Goal: Transaction & Acquisition: Obtain resource

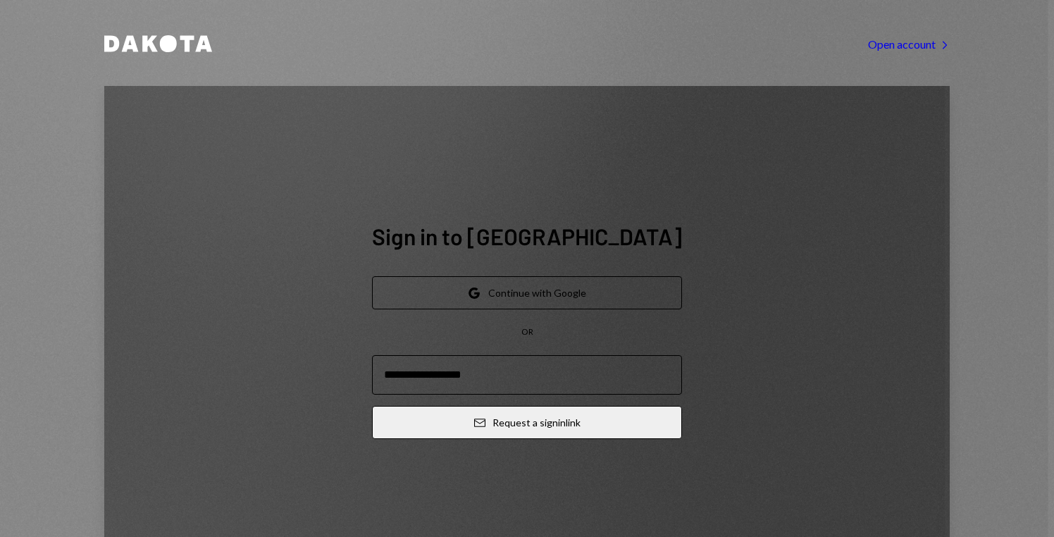
click at [530, 276] on button "Google Continue with Google" at bounding box center [527, 292] width 310 height 33
click at [508, 355] on input "email" at bounding box center [527, 374] width 310 height 39
type input "**********"
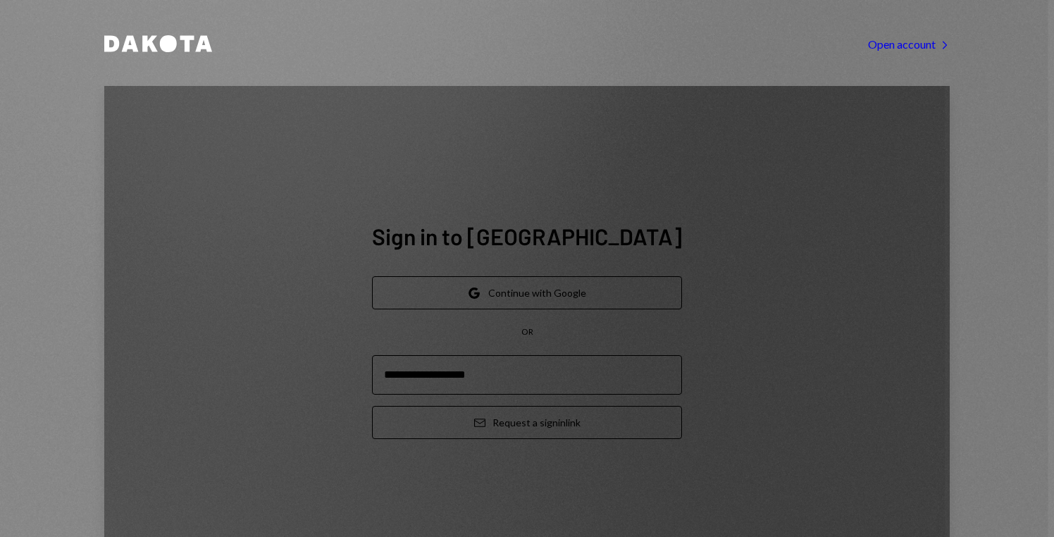
click at [529, 406] on button "Email Request a sign in link" at bounding box center [527, 422] width 310 height 33
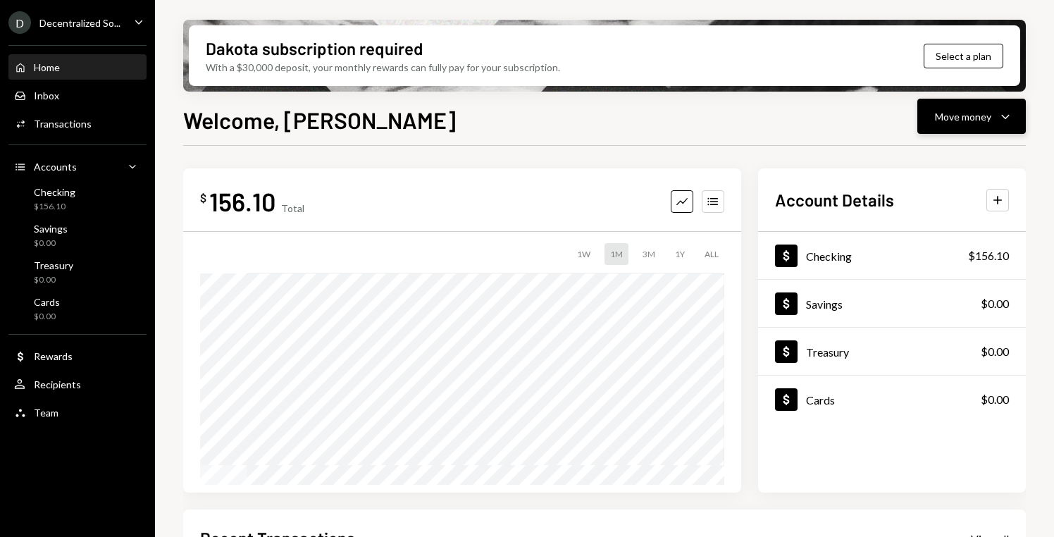
click at [968, 108] on div "Move money Caret Down" at bounding box center [971, 116] width 73 height 17
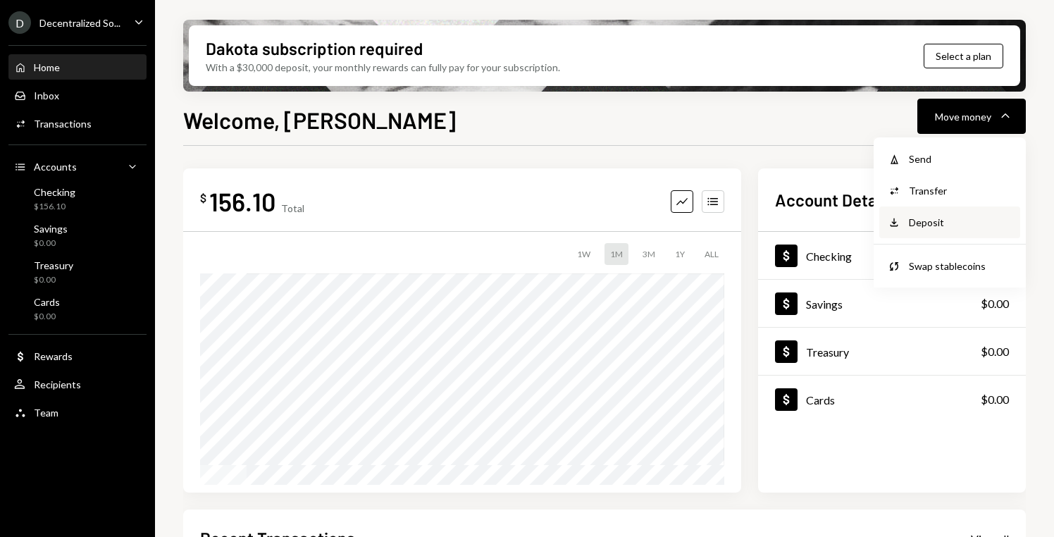
click at [932, 225] on div "Deposit" at bounding box center [960, 222] width 103 height 15
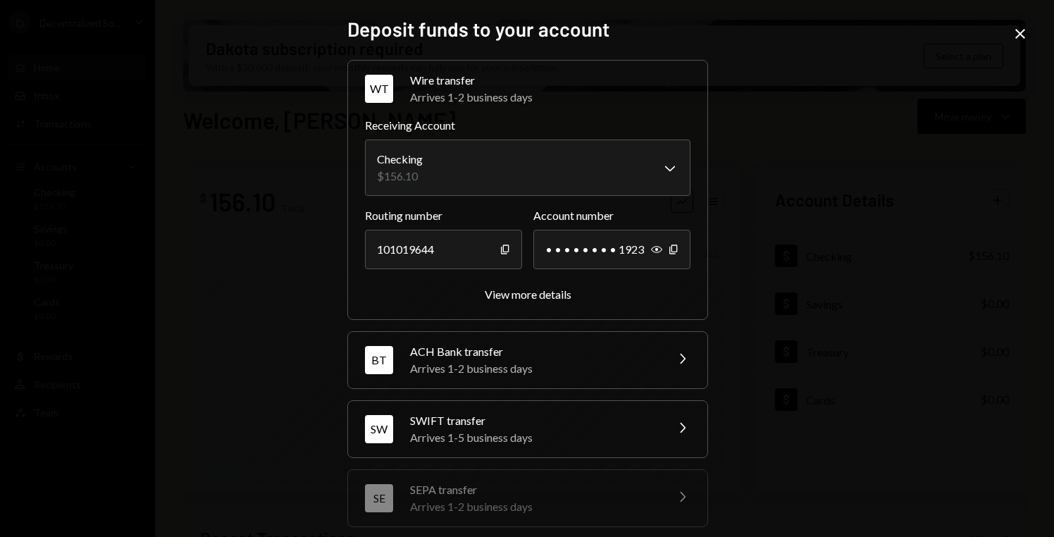
click at [1021, 33] on icon at bounding box center [1020, 34] width 10 height 10
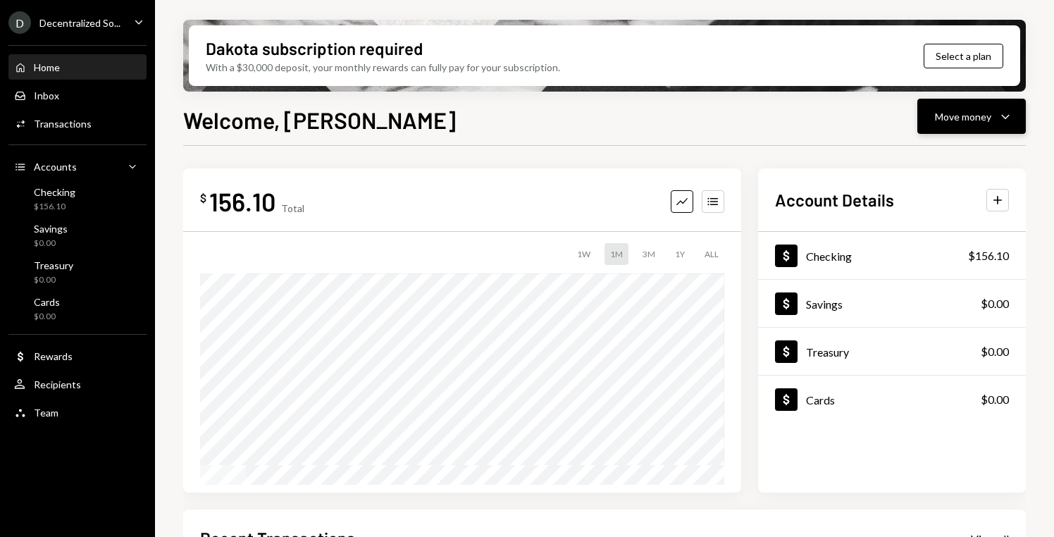
click at [958, 118] on div "Move money" at bounding box center [963, 116] width 56 height 15
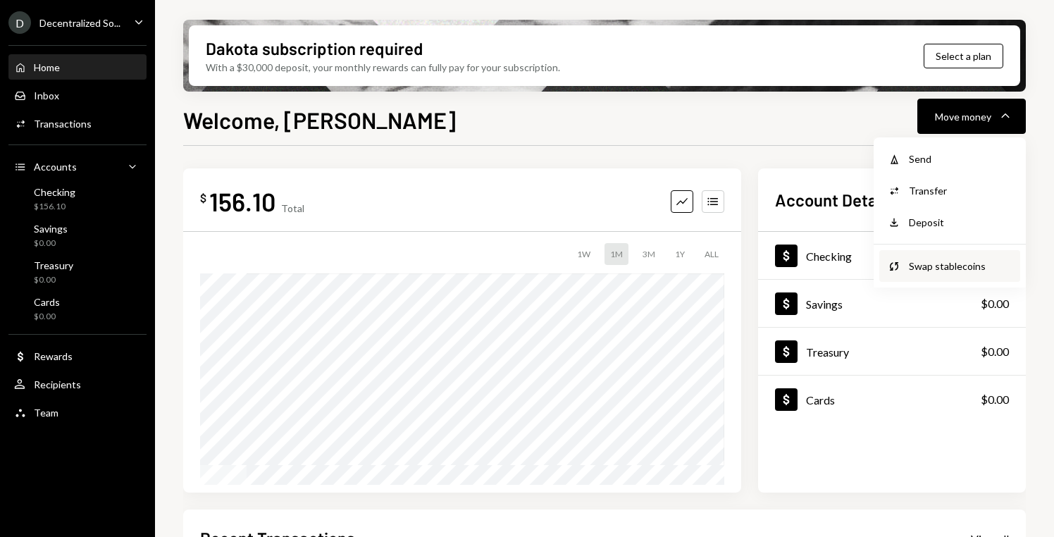
click at [918, 269] on div "Swap stablecoins" at bounding box center [960, 266] width 103 height 15
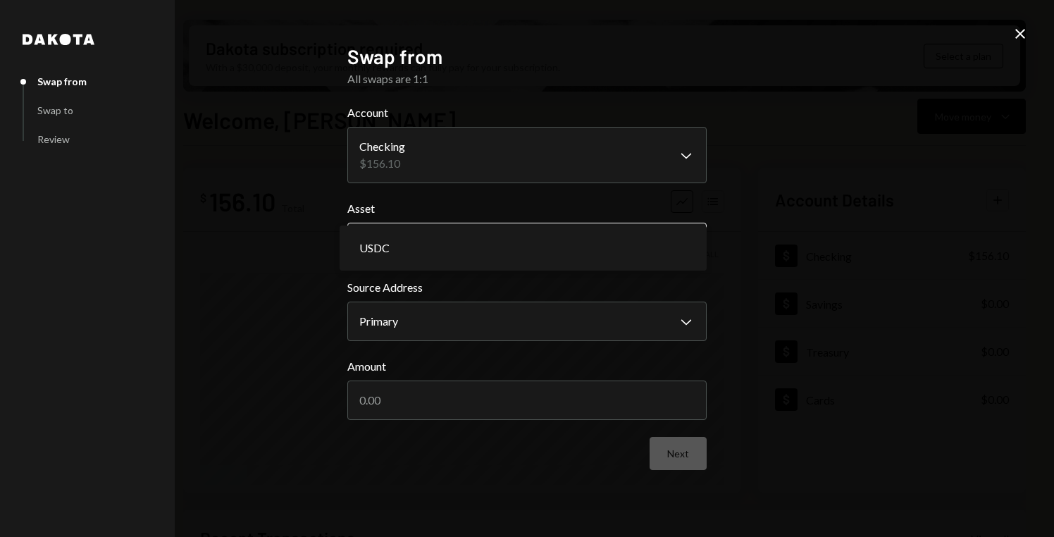
click at [684, 249] on body "D Decentralized So... Caret Down Home Home Inbox Inbox Activities Transactions …" at bounding box center [527, 268] width 1054 height 537
click at [684, 240] on body "D Decentralized So... Caret Down Home Home Inbox Inbox Activities Transactions …" at bounding box center [527, 268] width 1054 height 537
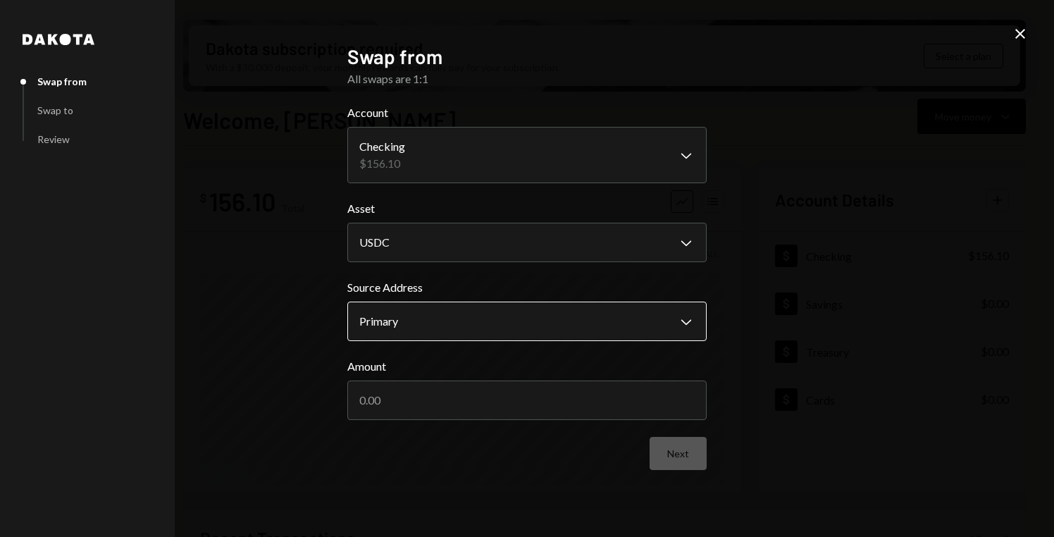
click at [681, 307] on body "D Decentralized So... Caret Down Home Home Inbox Inbox Activities Transactions …" at bounding box center [527, 268] width 1054 height 537
click at [681, 307] on div "Primary 156.1 USDC" at bounding box center [523, 326] width 367 height 45
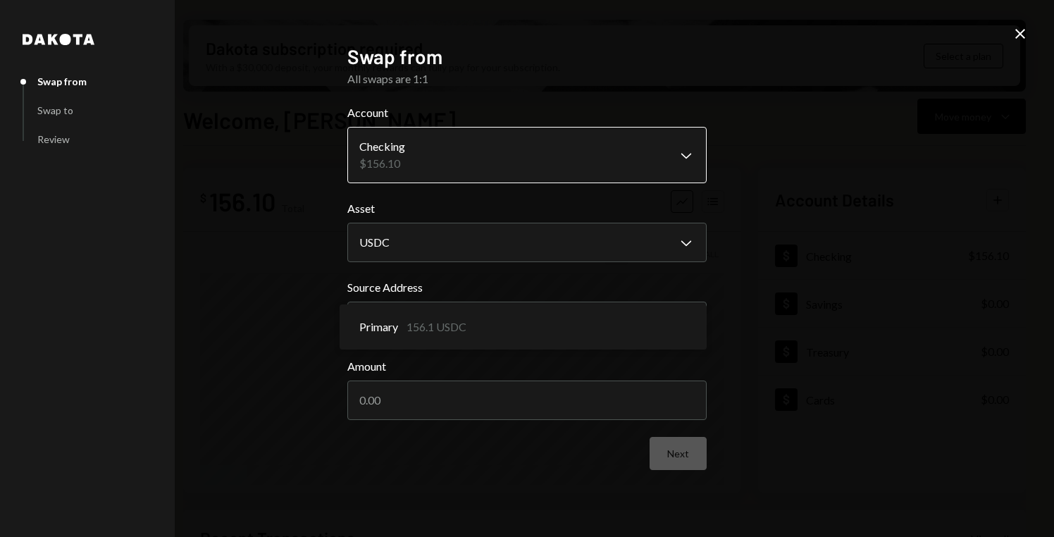
click at [690, 161] on body "D Decentralized So... Caret Down Home Home Inbox Inbox Activities Transactions …" at bounding box center [527, 268] width 1054 height 537
click at [812, 185] on div "**********" at bounding box center [527, 268] width 1054 height 537
click at [1023, 26] on icon "Close" at bounding box center [1020, 33] width 17 height 17
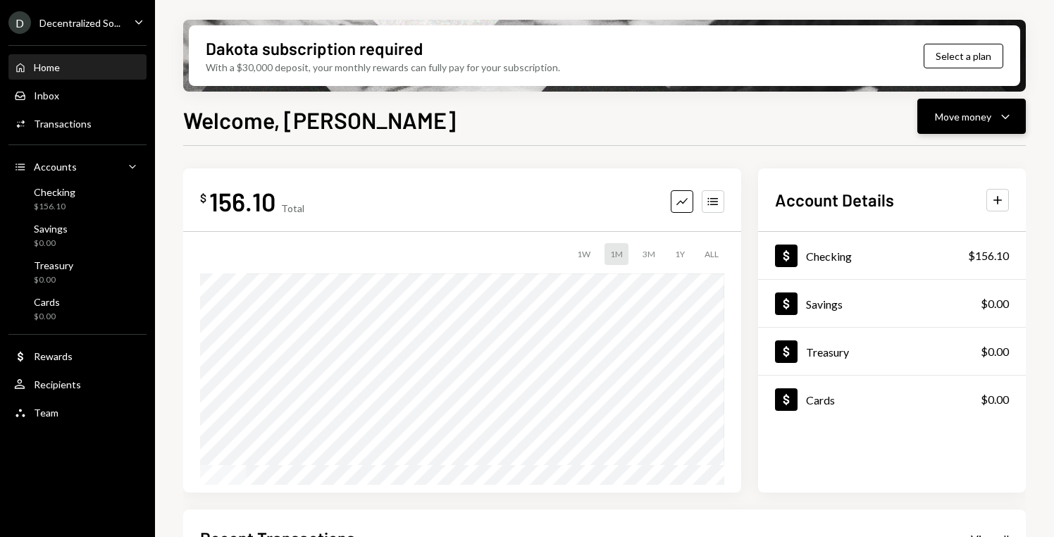
click at [957, 113] on div "Move money" at bounding box center [963, 116] width 56 height 15
click at [943, 166] on div "Send" at bounding box center [960, 159] width 103 height 15
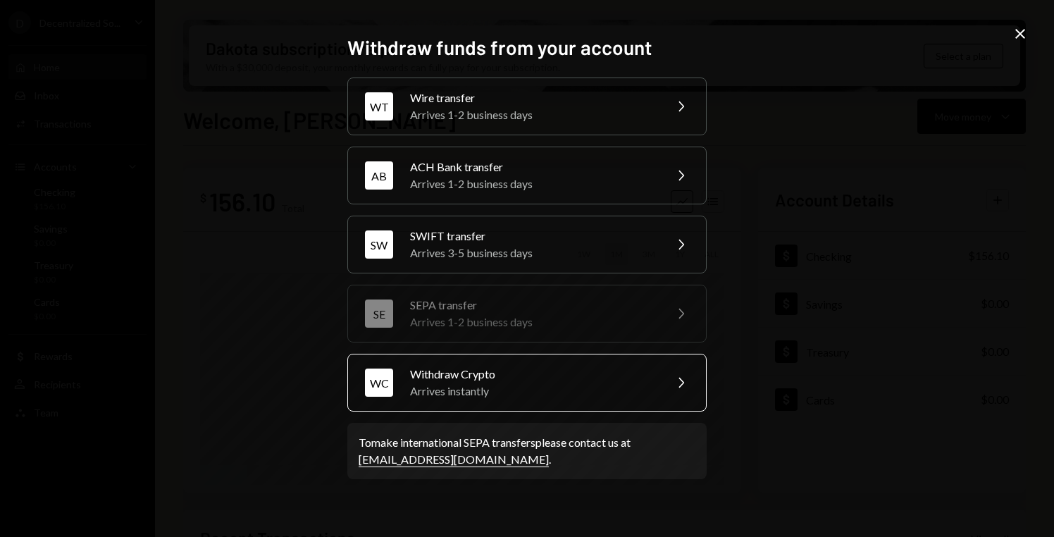
click at [672, 384] on div "WC Withdraw Crypto Arrives instantly Chevron Right" at bounding box center [526, 383] width 359 height 58
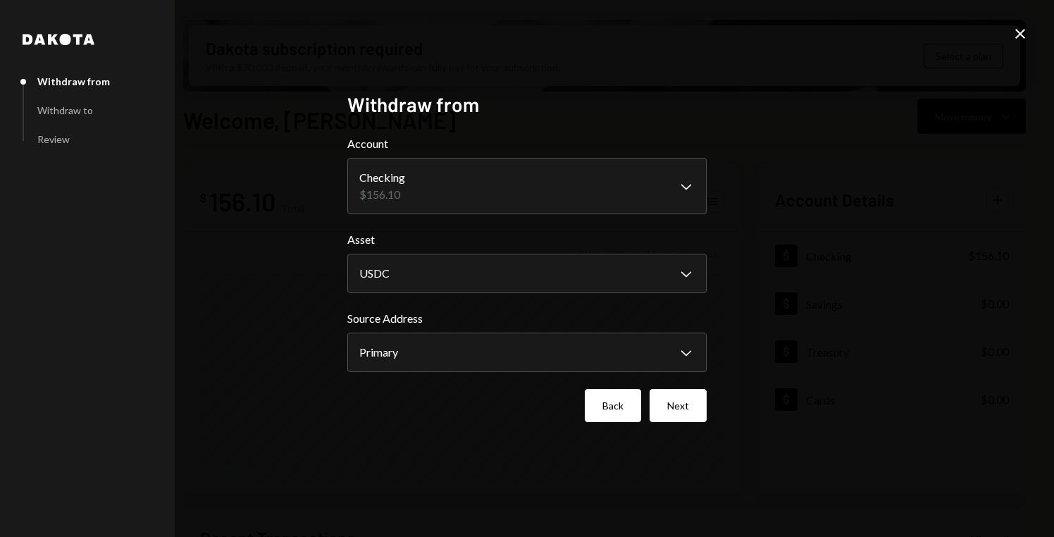
click at [635, 406] on button "Back" at bounding box center [613, 405] width 56 height 33
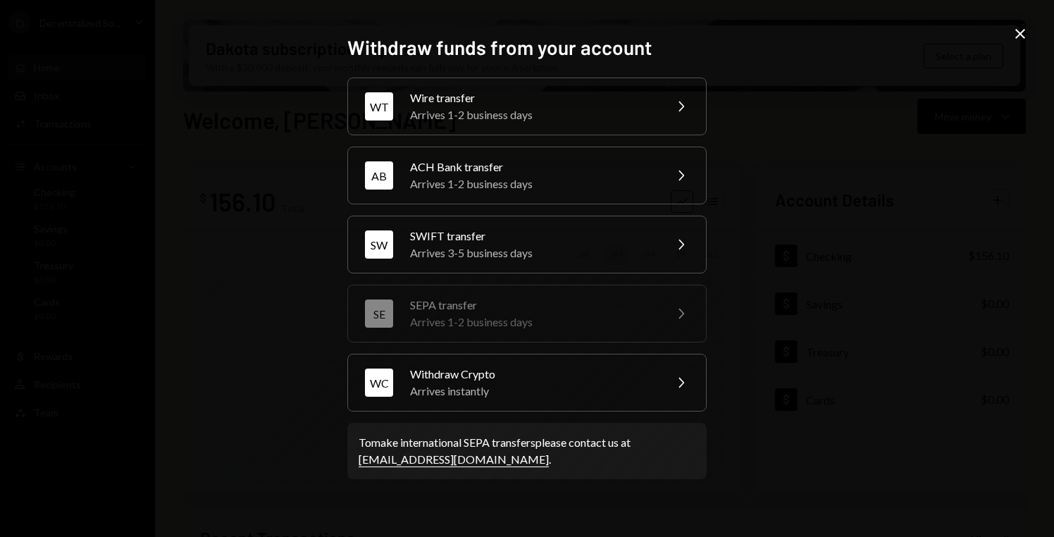
click at [1018, 30] on icon at bounding box center [1020, 34] width 10 height 10
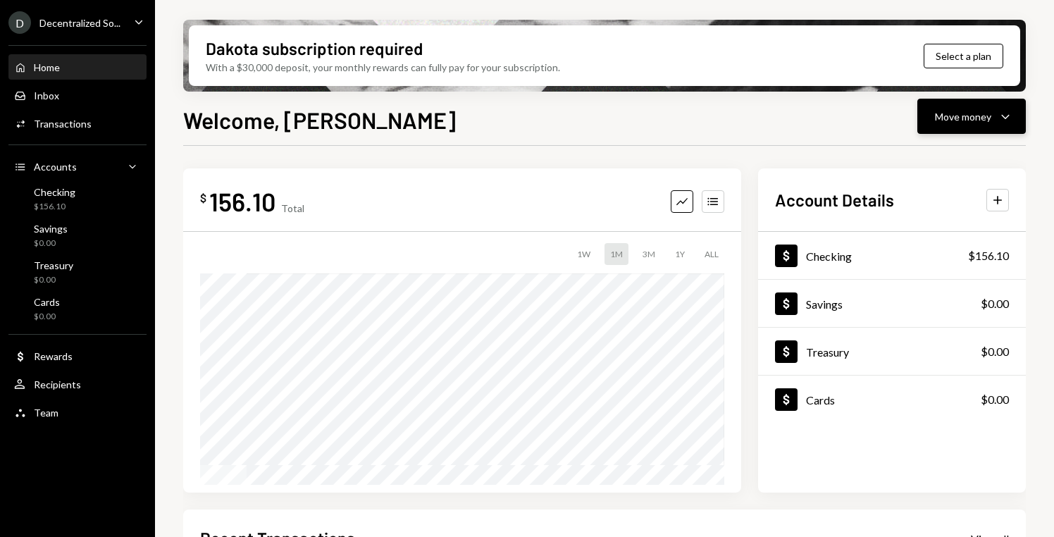
click at [987, 119] on div "Move money" at bounding box center [963, 116] width 56 height 15
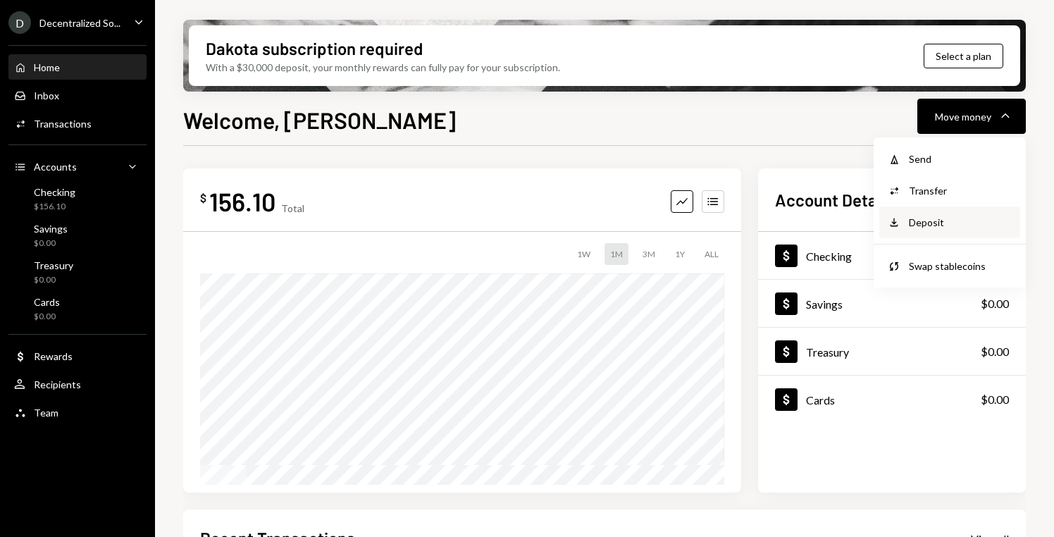
click at [944, 223] on div "Deposit" at bounding box center [960, 222] width 103 height 15
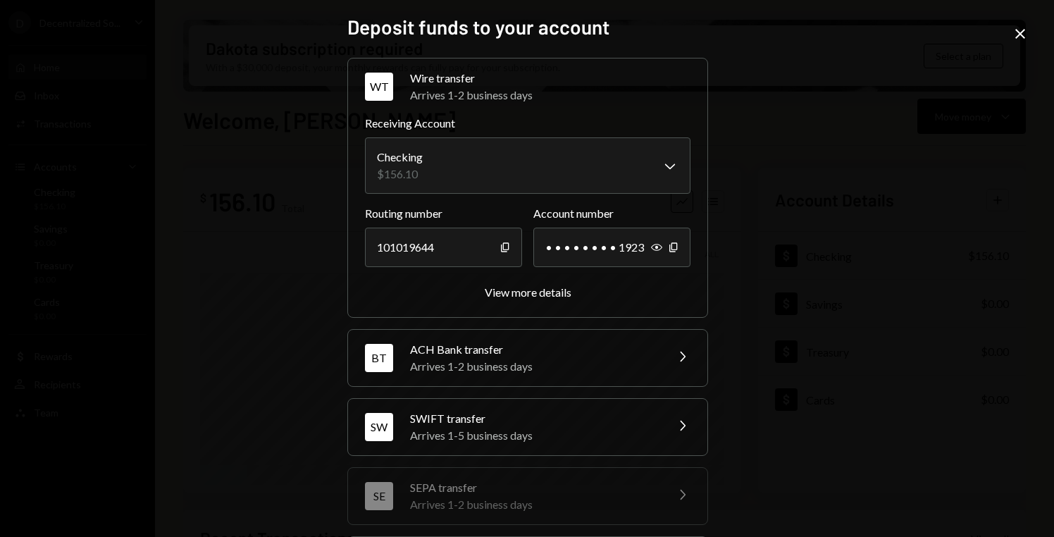
scroll to position [149, 0]
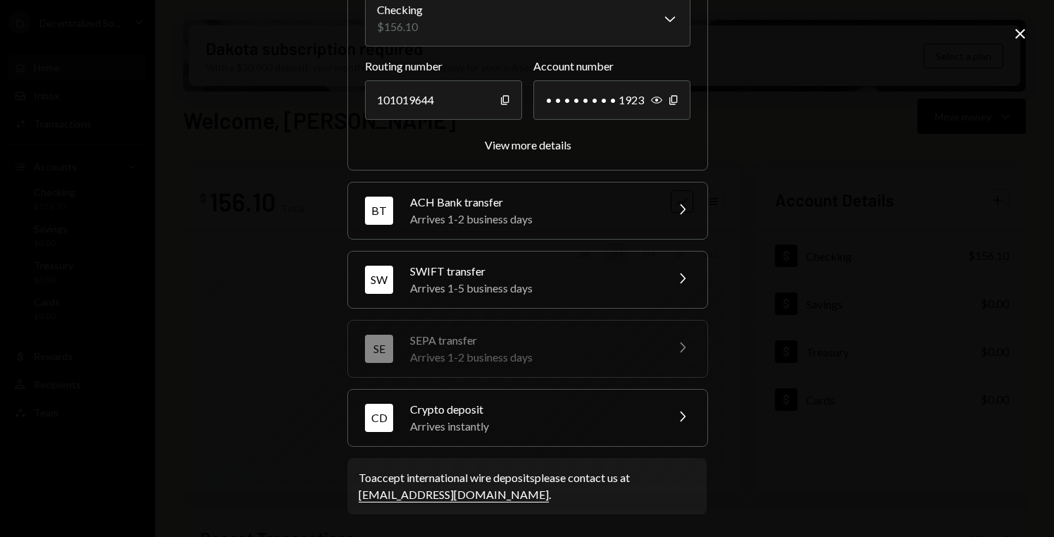
click at [576, 433] on div "Arrives instantly" at bounding box center [533, 426] width 247 height 17
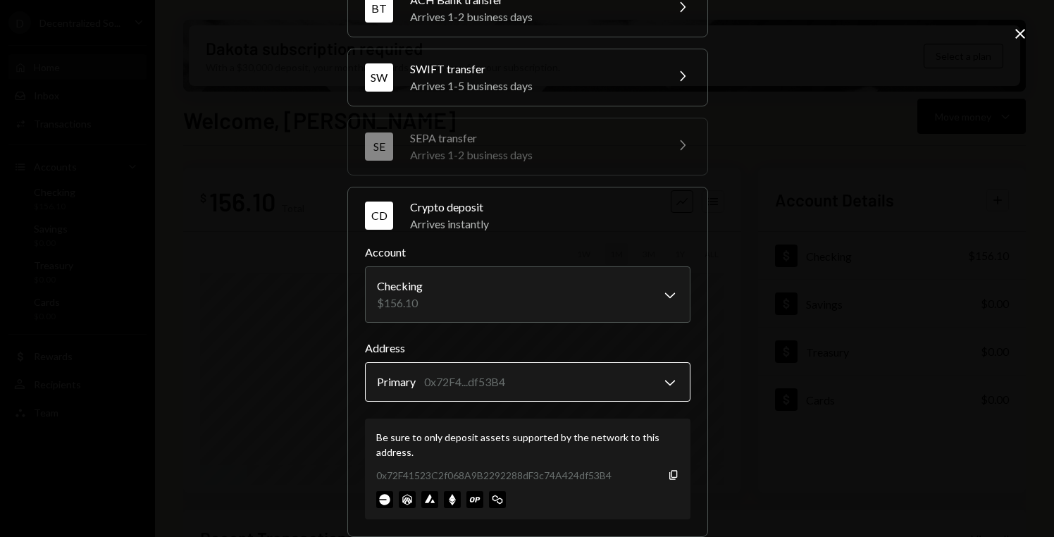
click at [662, 382] on body "D Decentralized So... Caret Down Home Home Inbox Inbox Activities Transactions …" at bounding box center [527, 268] width 1054 height 537
click at [668, 472] on icon "Copy" at bounding box center [673, 474] width 11 height 11
click at [284, 260] on div "**********" at bounding box center [527, 268] width 1054 height 537
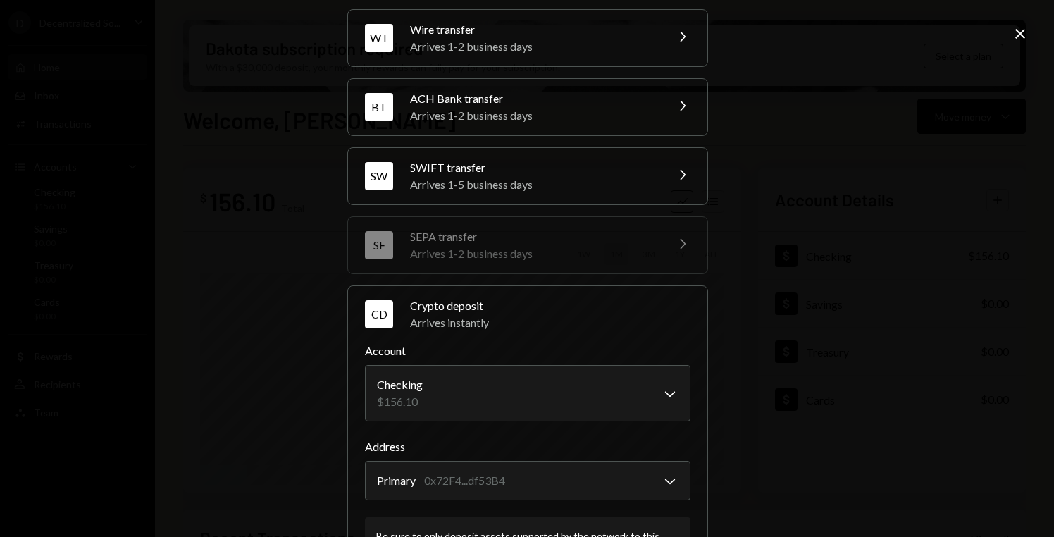
scroll to position [0, 0]
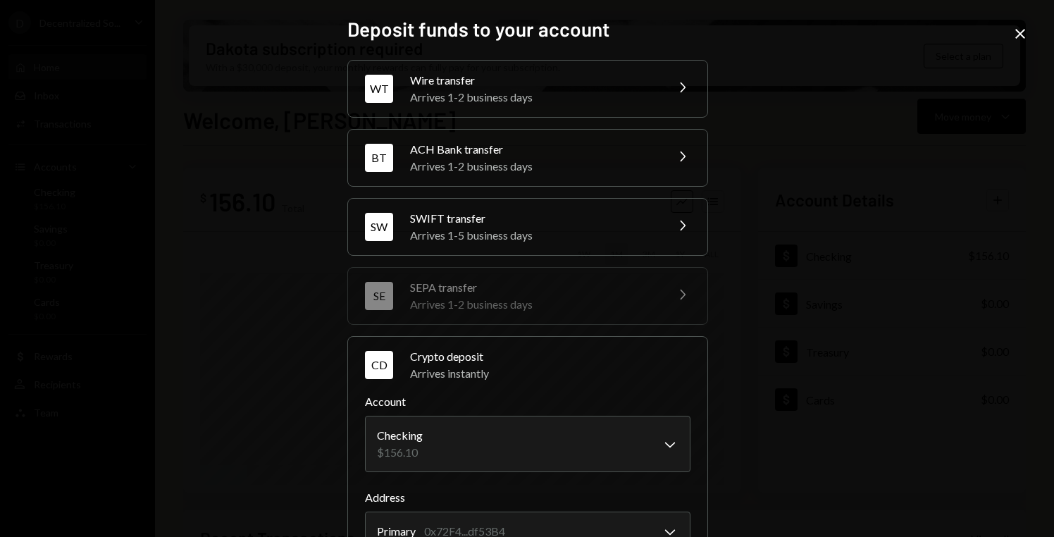
click at [1027, 37] on icon "Close" at bounding box center [1020, 33] width 17 height 17
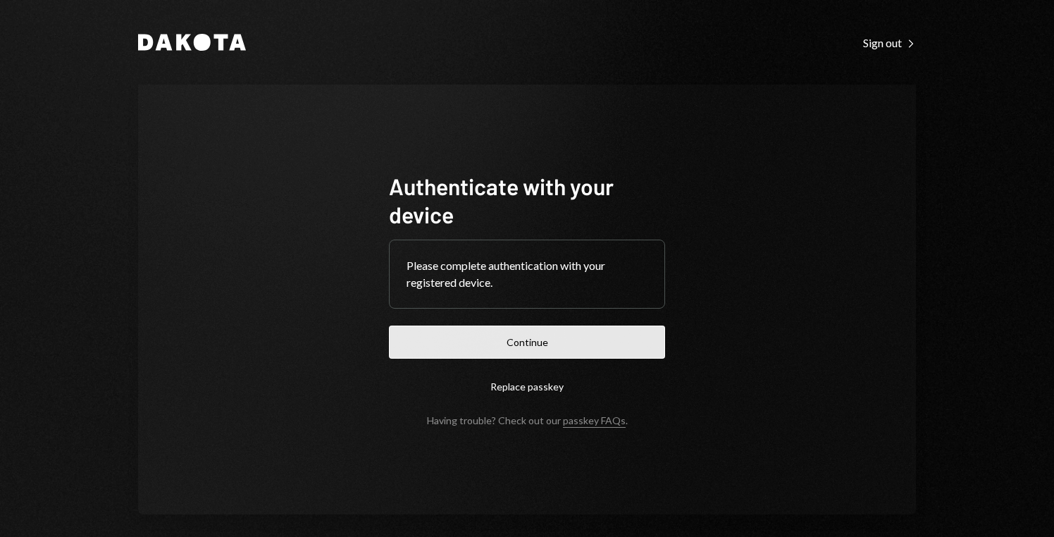
click at [593, 335] on button "Continue" at bounding box center [527, 342] width 276 height 33
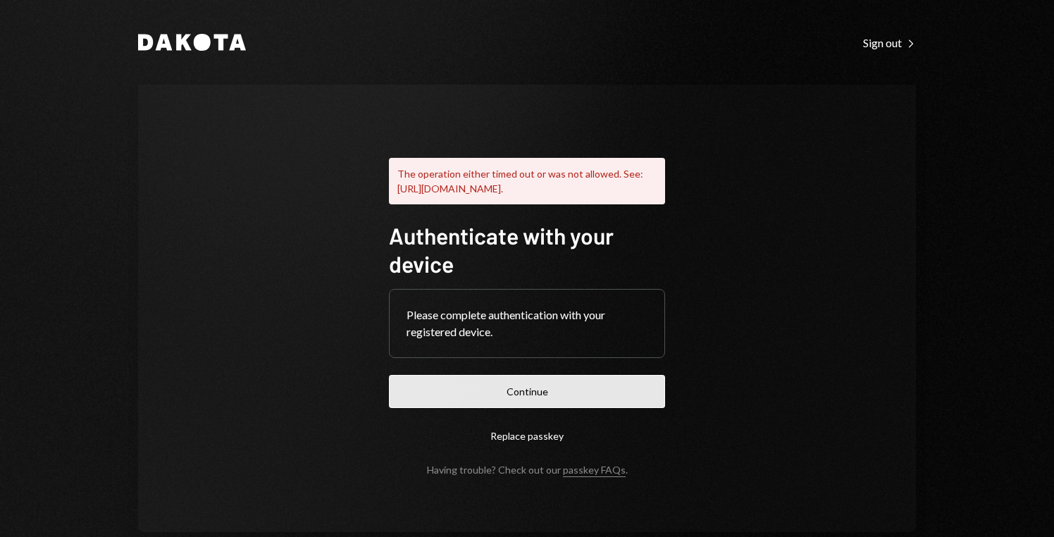
click at [561, 408] on button "Continue" at bounding box center [527, 391] width 276 height 33
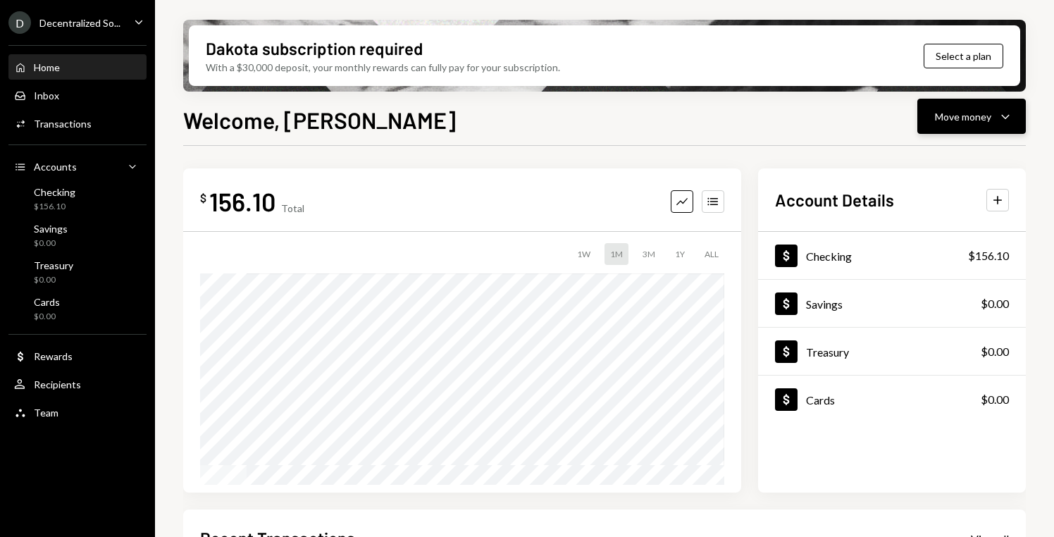
click at [977, 118] on div "Move money" at bounding box center [963, 116] width 56 height 15
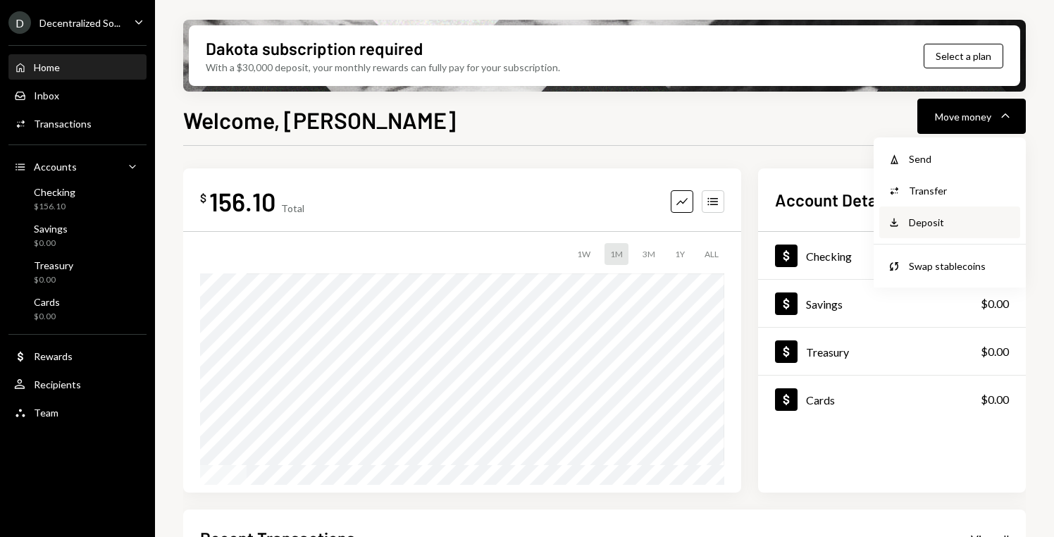
click at [925, 226] on div "Deposit" at bounding box center [960, 222] width 103 height 15
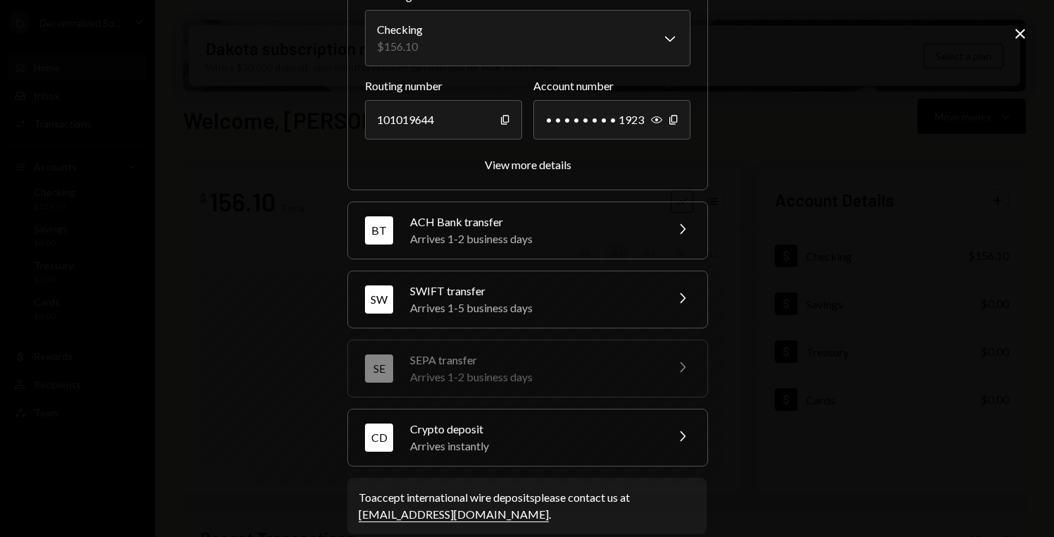
scroll to position [149, 0]
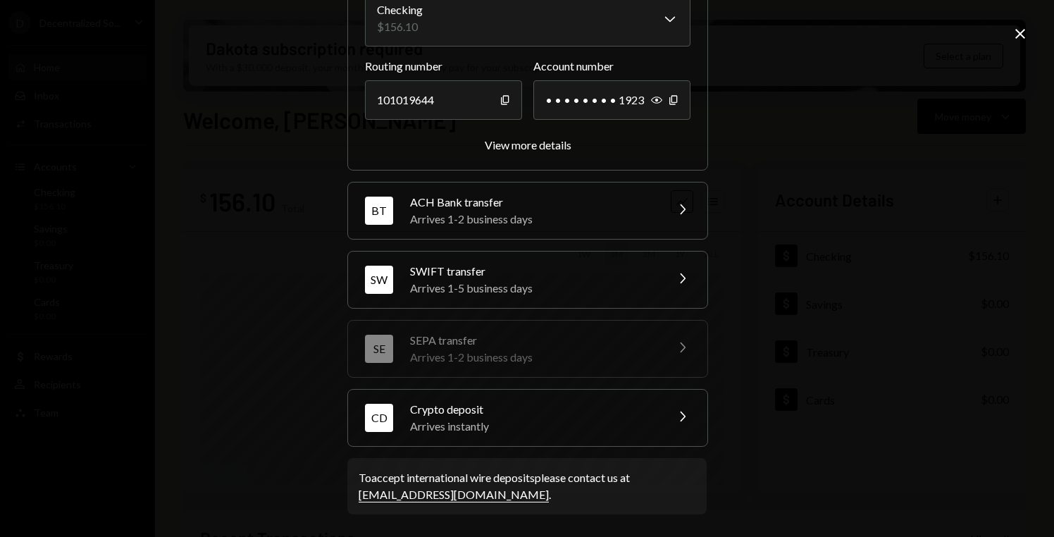
click at [655, 426] on div "CD Crypto deposit Arrives instantly Chevron Right" at bounding box center [527, 418] width 359 height 56
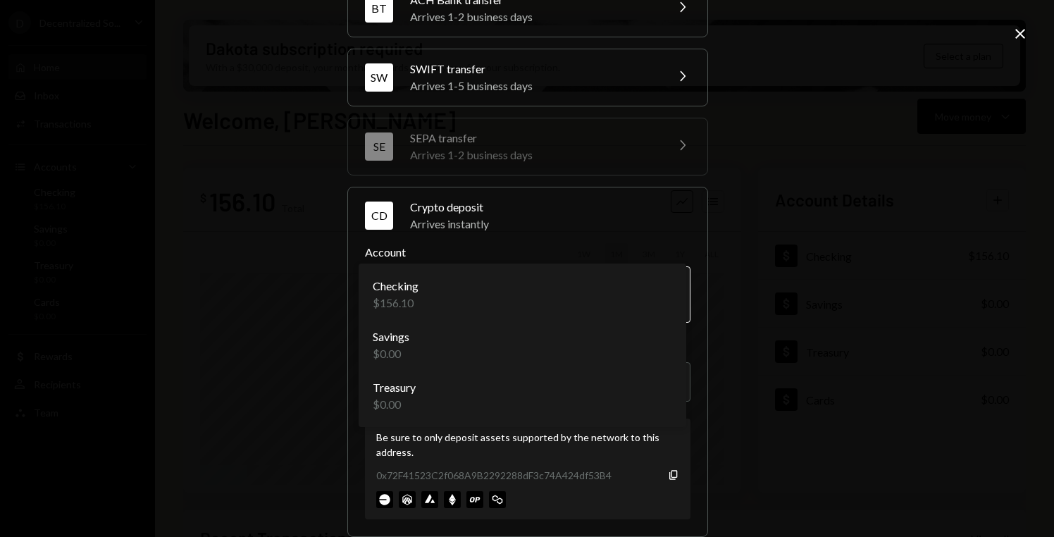
click at [673, 298] on body "D Decentralized So... Caret Down Home Home Inbox Inbox Activities Transactions …" at bounding box center [527, 268] width 1054 height 537
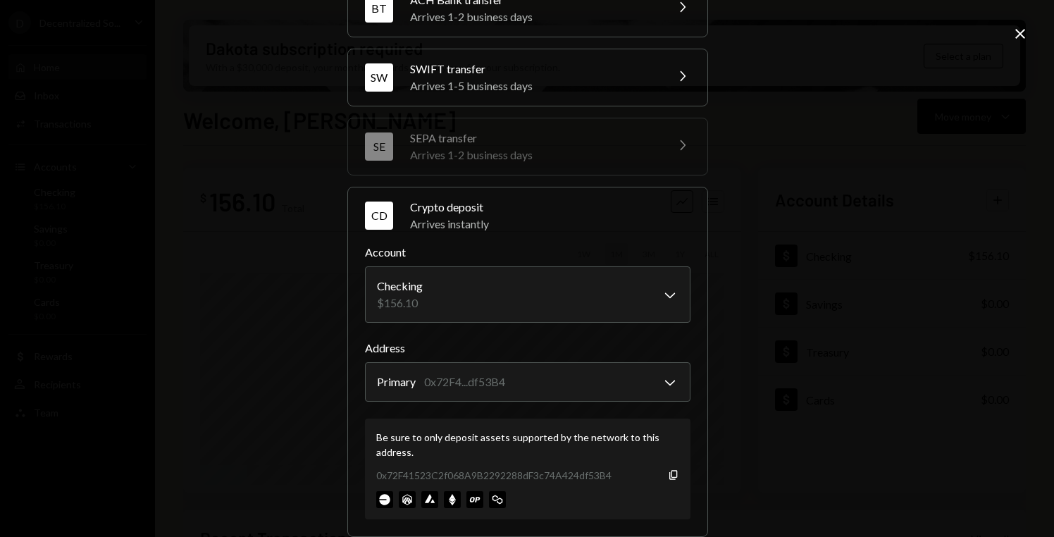
click at [722, 297] on div "**********" at bounding box center [527, 268] width 1054 height 537
click at [657, 390] on body "D Decentralized So... Caret Down Home Home Inbox Inbox Activities Transactions …" at bounding box center [527, 268] width 1054 height 537
click at [668, 385] on body "D Decentralized So... Caret Down Home Home Inbox Inbox Activities Transactions …" at bounding box center [527, 268] width 1054 height 537
click at [667, 412] on form "**********" at bounding box center [528, 382] width 326 height 276
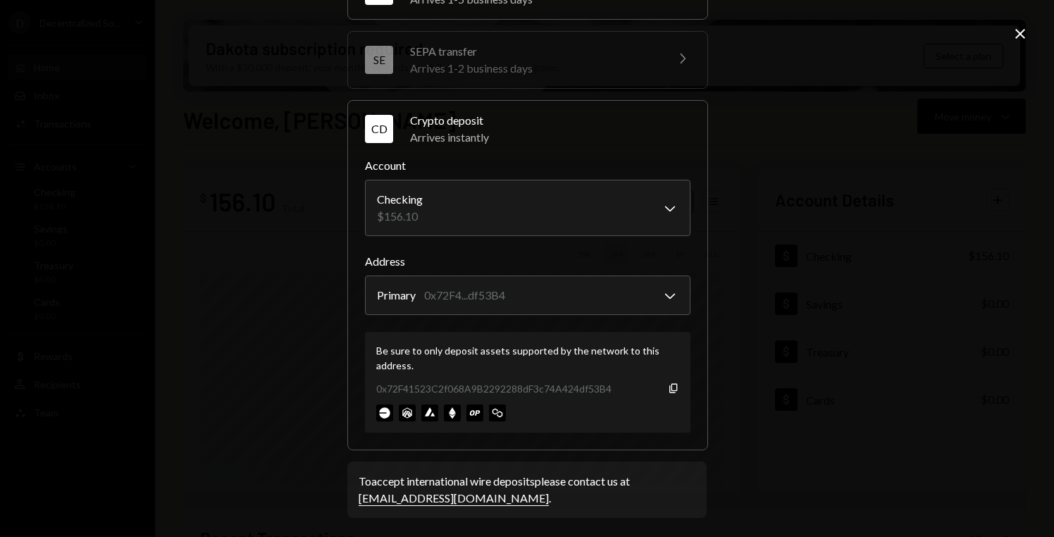
scroll to position [239, 0]
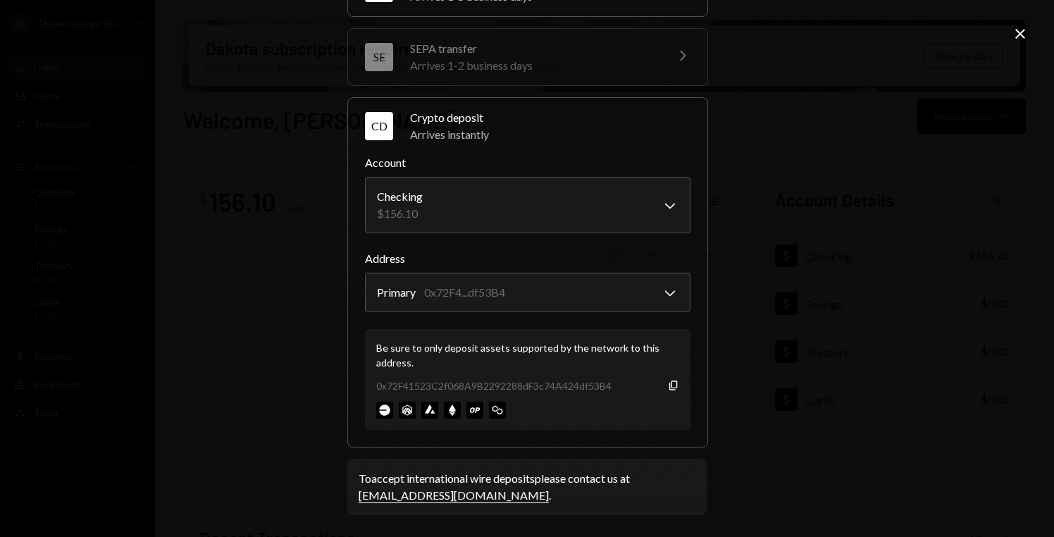
click at [530, 416] on div at bounding box center [527, 410] width 303 height 17
click at [447, 410] on img at bounding box center [452, 410] width 17 height 17
click at [669, 383] on icon "button" at bounding box center [673, 385] width 8 height 9
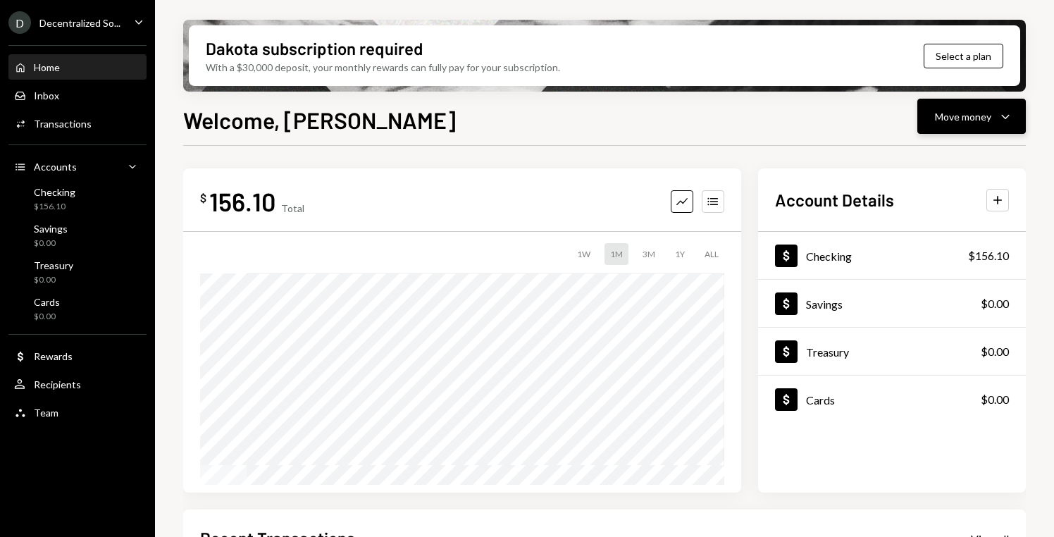
click at [968, 131] on button "Move money Caret Down" at bounding box center [971, 116] width 109 height 35
click at [951, 154] on div "Send" at bounding box center [960, 159] width 103 height 15
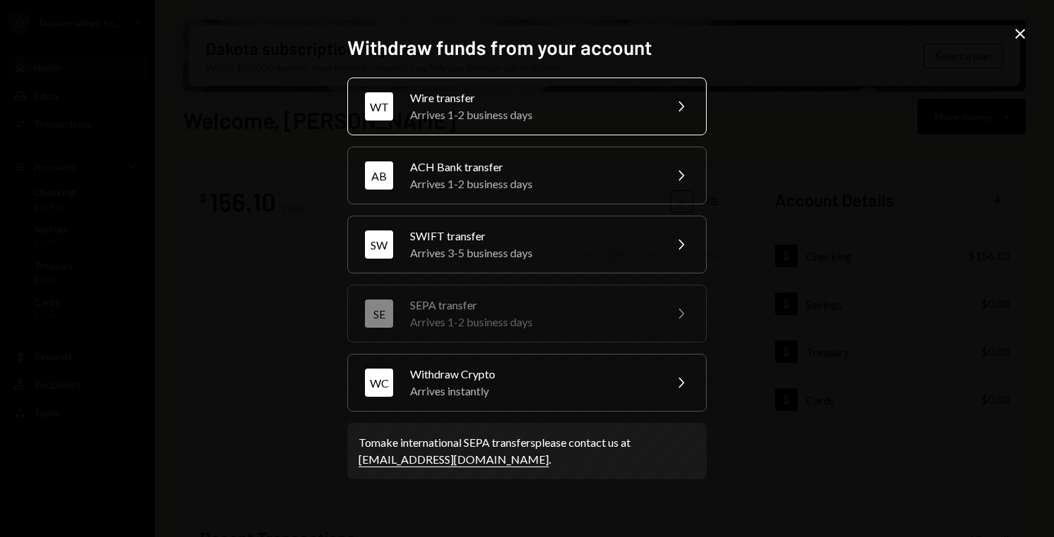
click at [552, 104] on div "Wire transfer" at bounding box center [532, 97] width 245 height 17
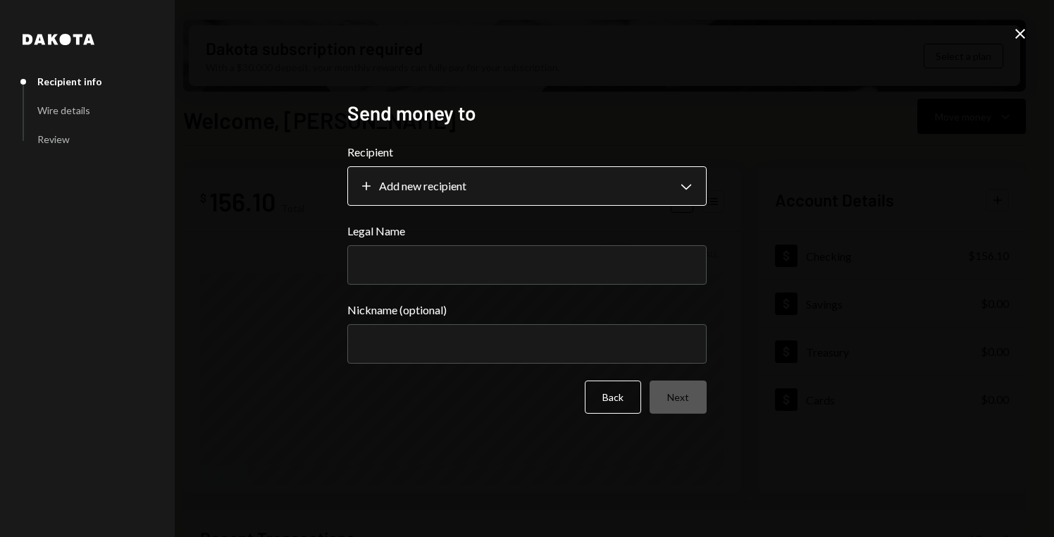
click at [546, 193] on body "D Decentralized So... Caret Down Home Home Inbox Inbox Activities Transactions …" at bounding box center [527, 268] width 1054 height 537
click at [694, 187] on body "D Decentralized So... Caret Down Home Home Inbox Inbox Activities Transactions …" at bounding box center [527, 268] width 1054 height 537
click at [369, 182] on body "D Decentralized So... Caret Down Home Home Inbox Inbox Activities Transactions …" at bounding box center [527, 268] width 1054 height 537
click at [368, 193] on body "D Decentralized So... Caret Down Home Home Inbox Inbox Activities Transactions …" at bounding box center [527, 268] width 1054 height 537
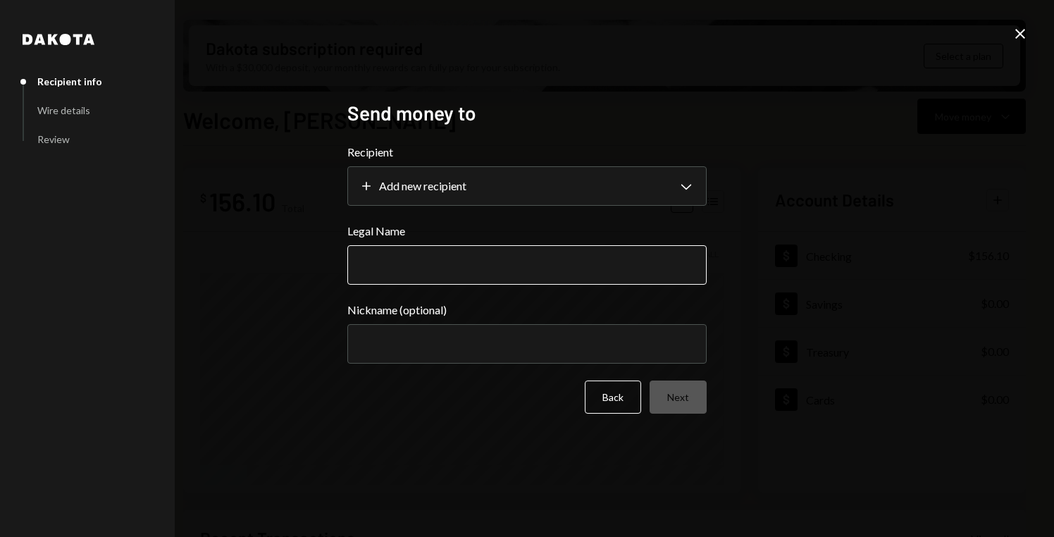
click at [402, 277] on input "Legal Name" at bounding box center [526, 264] width 359 height 39
click at [763, 346] on div "**********" at bounding box center [527, 268] width 1054 height 537
click at [1021, 33] on icon at bounding box center [1020, 34] width 10 height 10
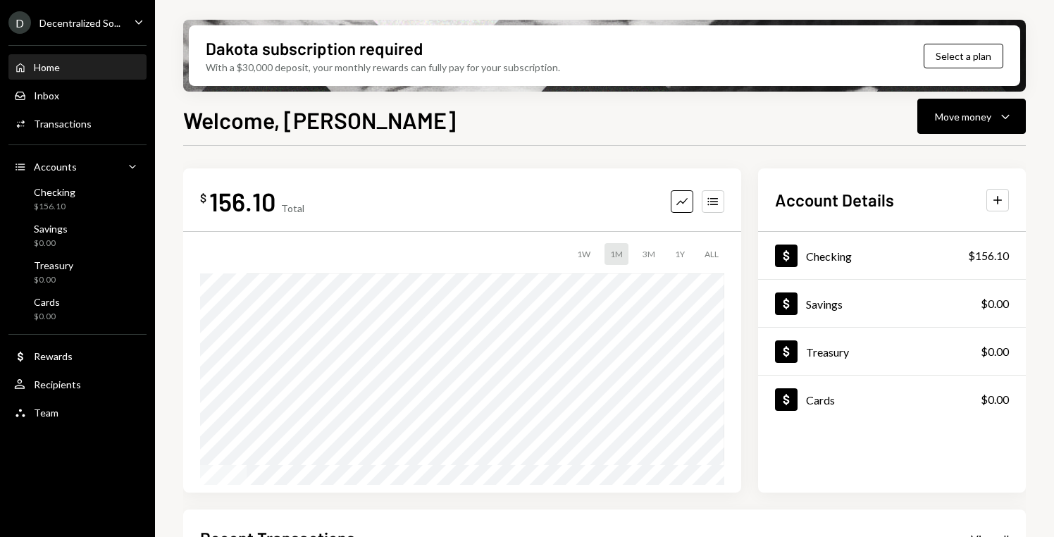
click at [138, 20] on icon "Caret Down" at bounding box center [139, 22] width 16 height 16
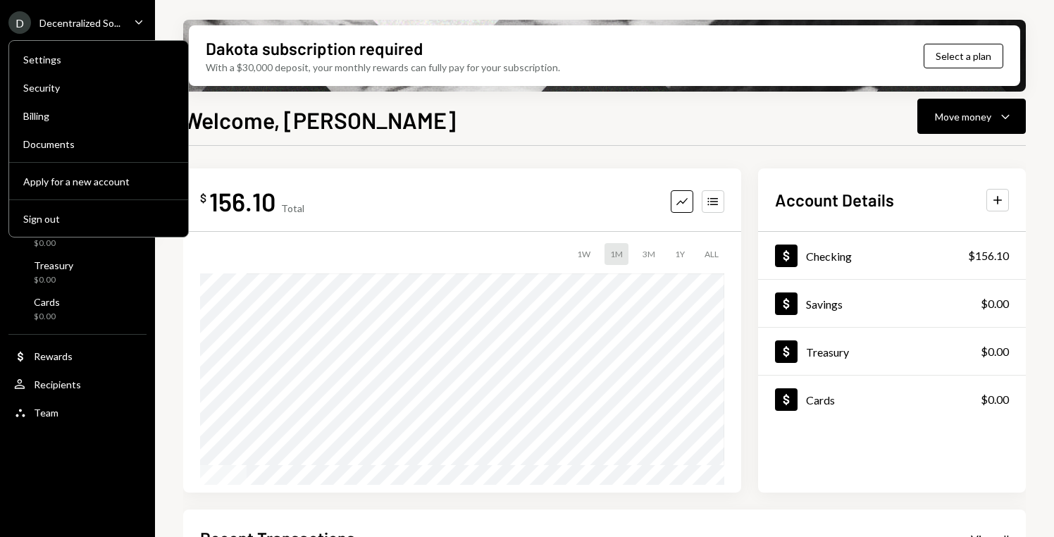
click at [452, 249] on div "1W 1M 3M 1Y ALL" at bounding box center [462, 254] width 524 height 22
